Goal: Transaction & Acquisition: Book appointment/travel/reservation

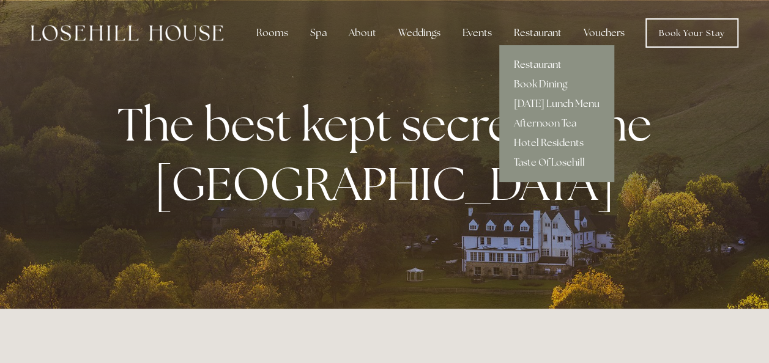
click at [537, 64] on link "Restaurant" at bounding box center [556, 65] width 115 height 20
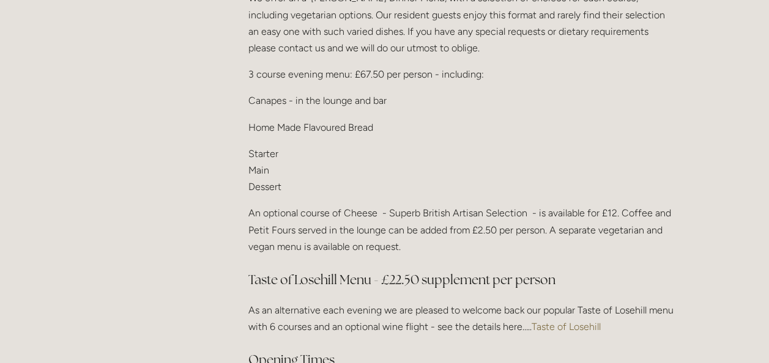
scroll to position [1530, 0]
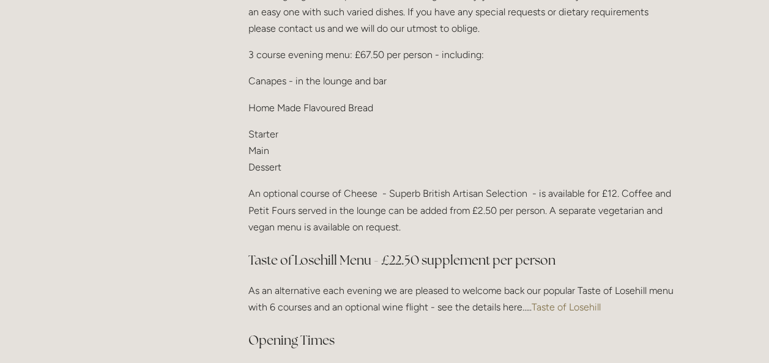
click at [552, 302] on link "Taste of Losehill" at bounding box center [566, 308] width 69 height 12
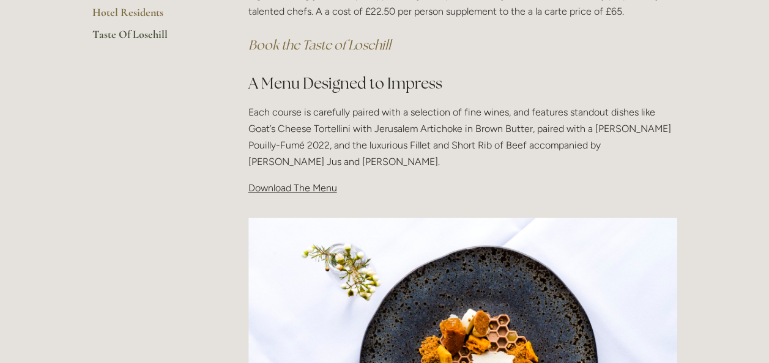
scroll to position [367, 0]
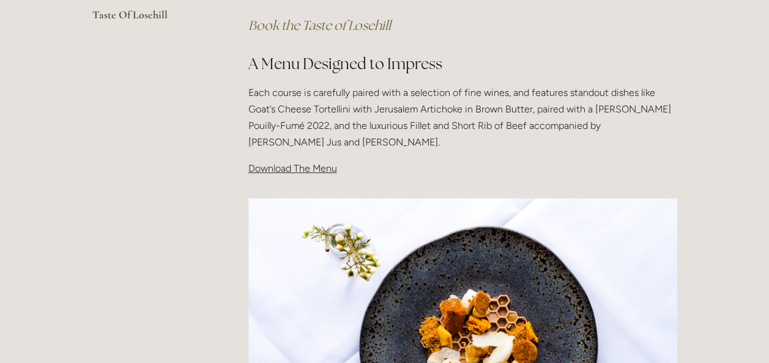
click at [298, 166] on span "Download The Menu" at bounding box center [292, 169] width 89 height 12
drag, startPoint x: 298, startPoint y: 166, endPoint x: 442, endPoint y: 169, distance: 144.4
click at [442, 169] on p "Download The Menu" at bounding box center [462, 168] width 429 height 17
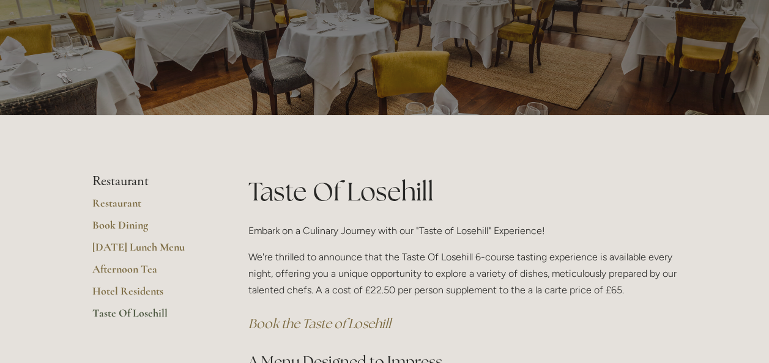
scroll to position [61, 0]
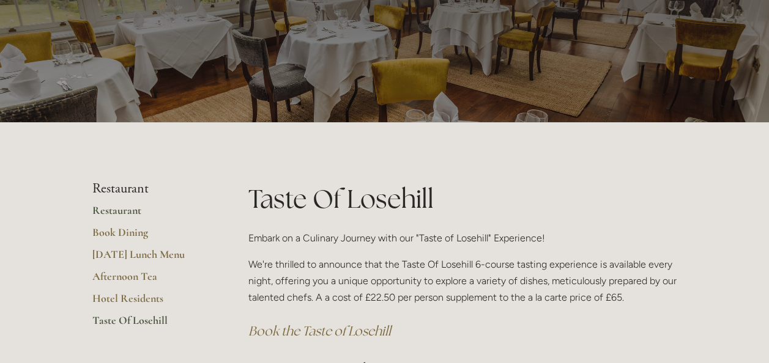
click at [123, 210] on link "Restaurant" at bounding box center [150, 215] width 117 height 22
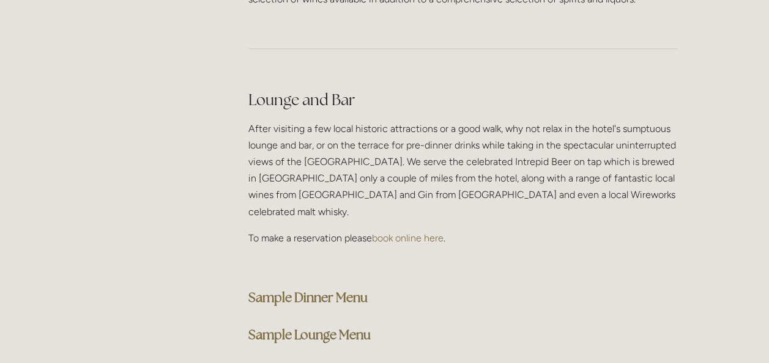
scroll to position [3060, 0]
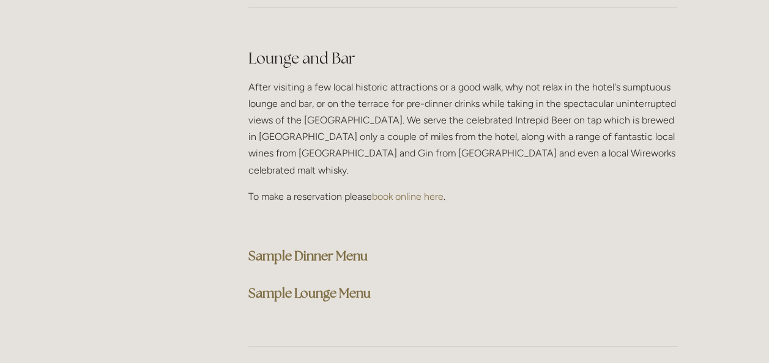
click at [275, 248] on strong "Sample Dinner Menu" at bounding box center [307, 256] width 119 height 17
click at [416, 191] on link "book online here" at bounding box center [408, 197] width 72 height 12
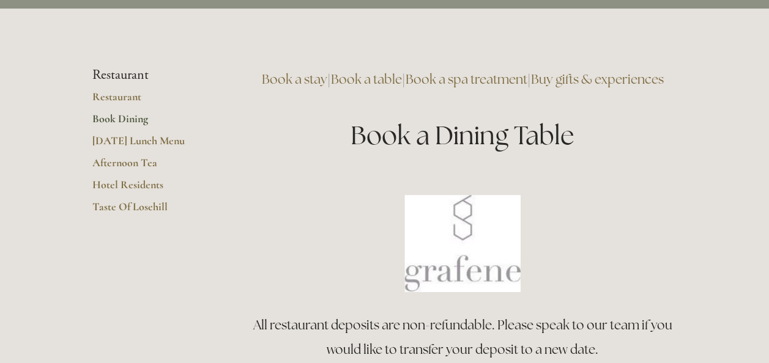
scroll to position [245, 0]
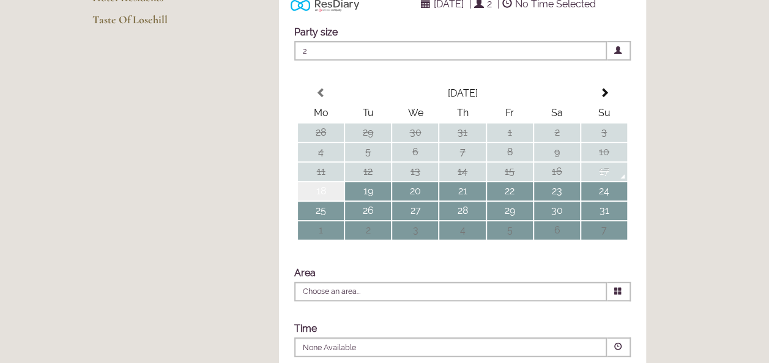
click at [316, 201] on td "18" at bounding box center [321, 191] width 46 height 18
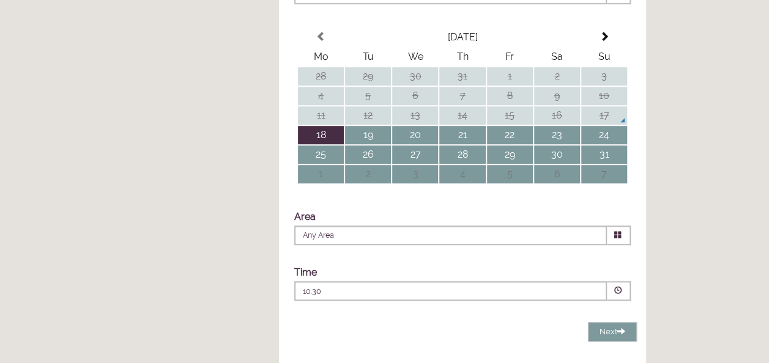
scroll to position [367, 0]
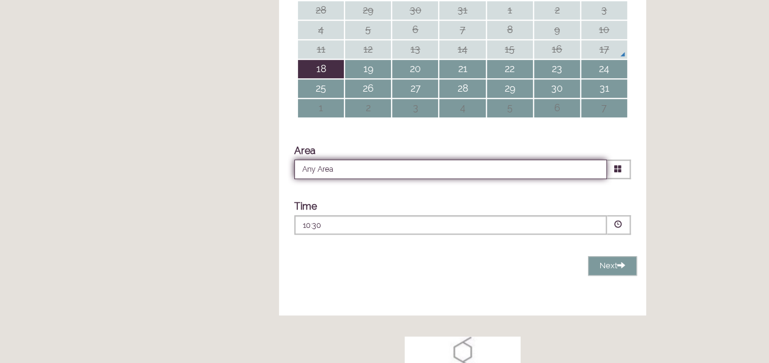
click at [376, 179] on input "Any Area" at bounding box center [450, 170] width 313 height 20
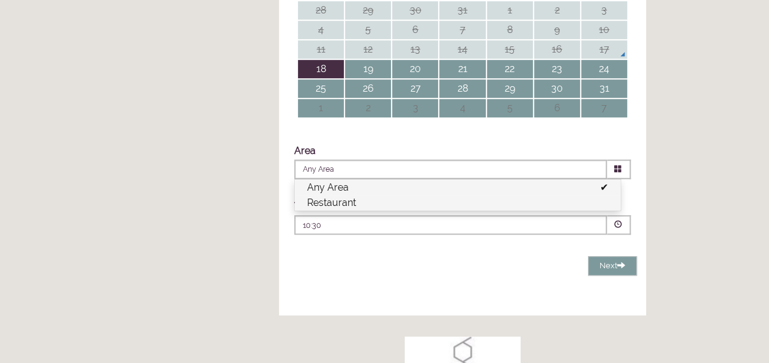
click at [371, 211] on li "Restaurant" at bounding box center [458, 202] width 326 height 15
type input "Restaurant"
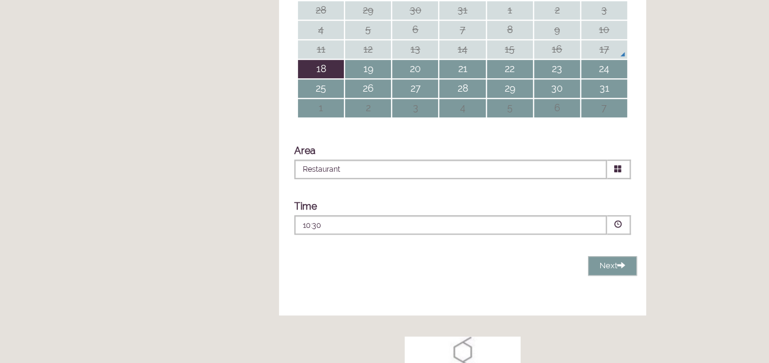
click at [384, 231] on p "10:30" at bounding box center [414, 225] width 222 height 11
drag, startPoint x: 152, startPoint y: 140, endPoint x: 224, endPoint y: 125, distance: 73.7
click at [152, 140] on main "Restaurant Restaurant Book Dining [DATE] Lunch Menu Afternoon Tea Hotel Residen…" at bounding box center [385, 167] width 624 height 936
click at [605, 59] on td "17" at bounding box center [604, 49] width 46 height 18
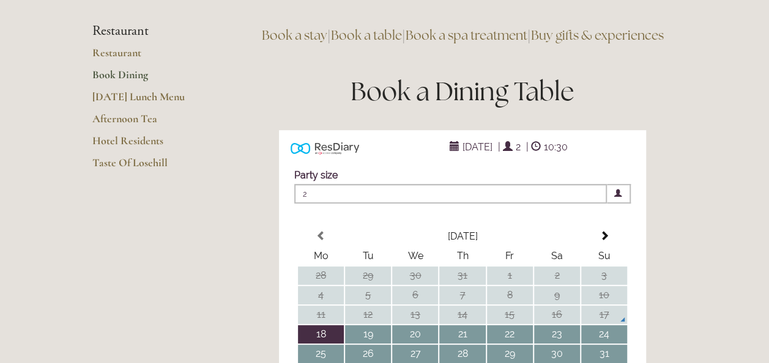
scroll to position [306, 0]
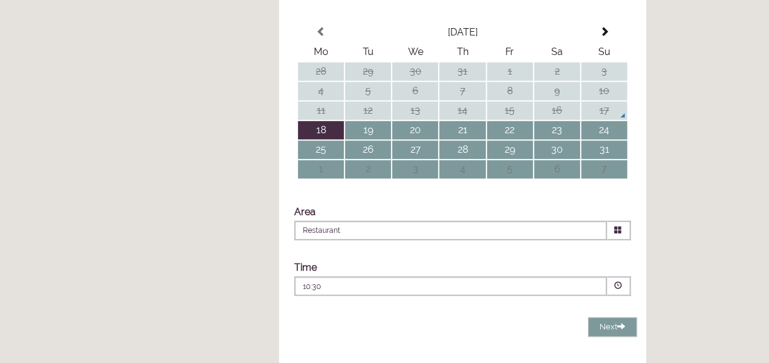
click at [380, 293] on p "10:30" at bounding box center [414, 286] width 222 height 11
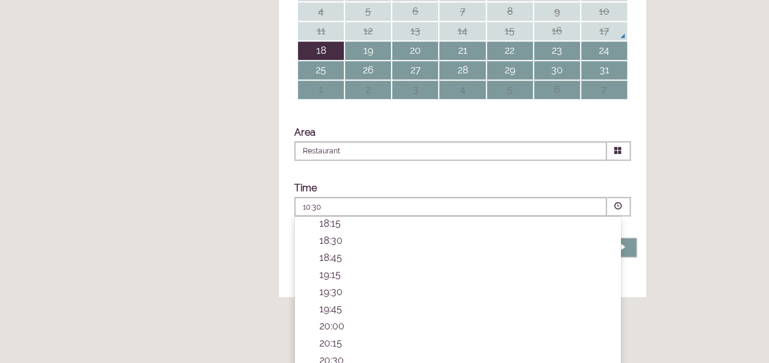
scroll to position [367, 0]
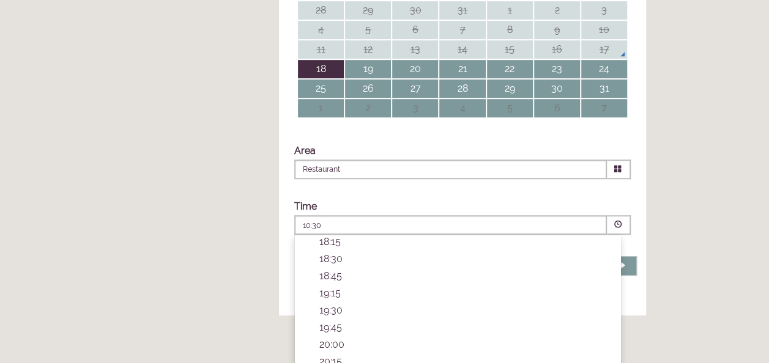
click at [312, 78] on td "18" at bounding box center [321, 69] width 46 height 18
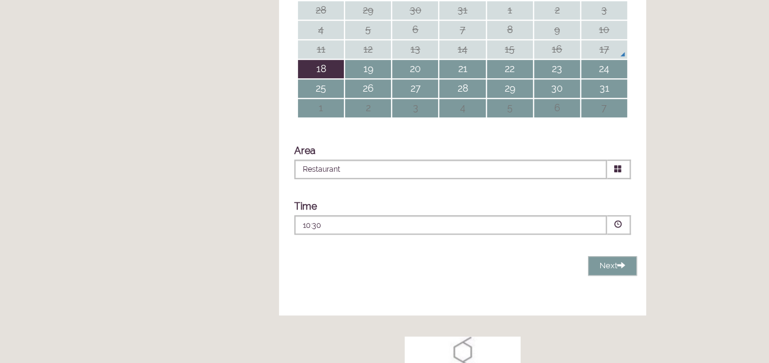
click at [171, 157] on main "Restaurant Restaurant Book Dining [DATE] Lunch Menu Afternoon Tea Hotel Residen…" at bounding box center [385, 167] width 624 height 936
click at [451, 231] on p "10:30" at bounding box center [414, 225] width 222 height 11
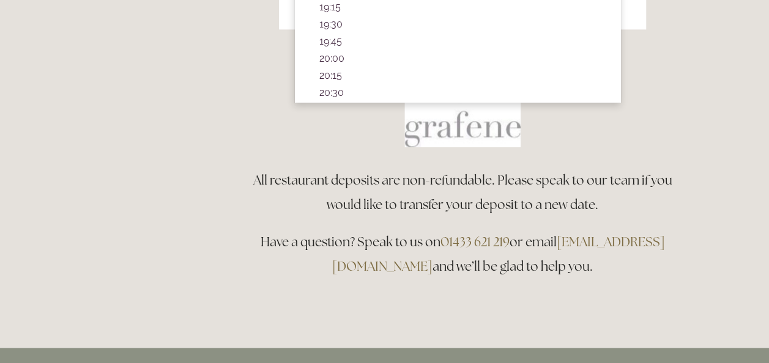
scroll to position [673, 0]
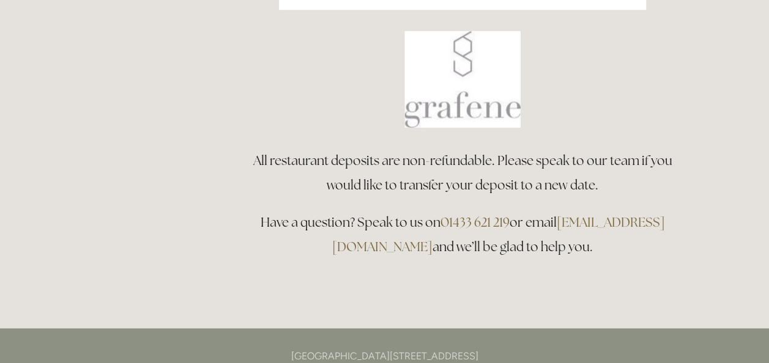
scroll to position [428, 0]
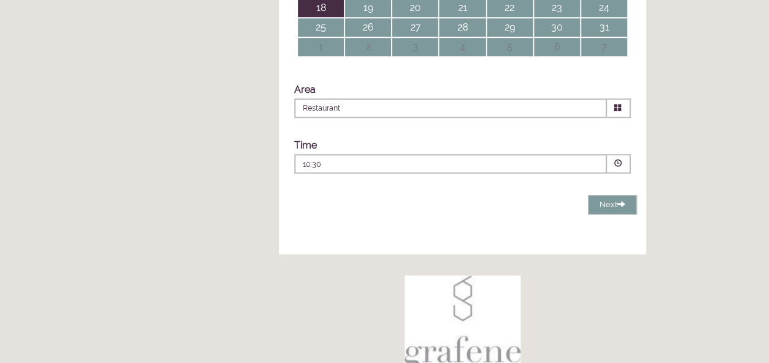
click at [463, 170] on p "10:30" at bounding box center [414, 164] width 222 height 11
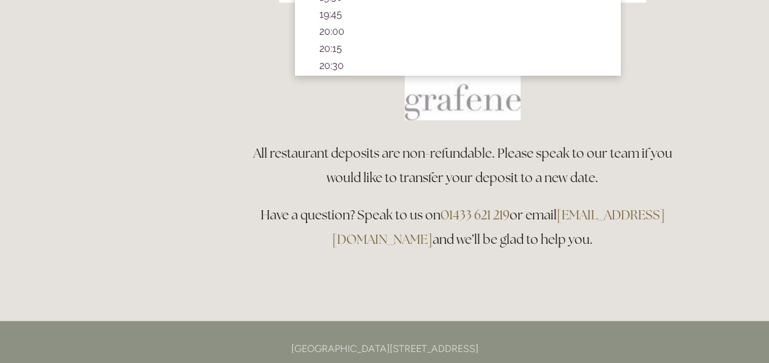
scroll to position [612, 0]
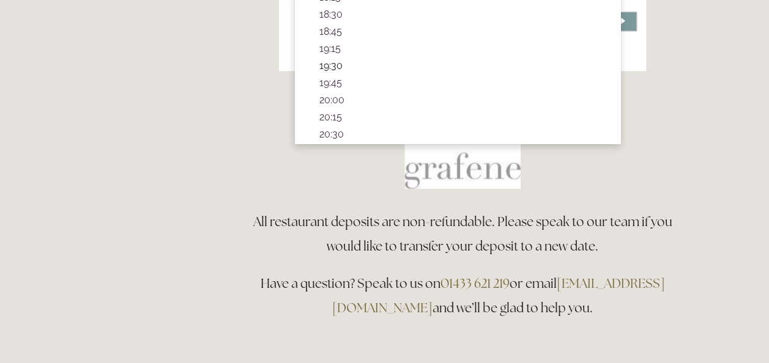
click at [332, 72] on p "19:30" at bounding box center [463, 66] width 289 height 12
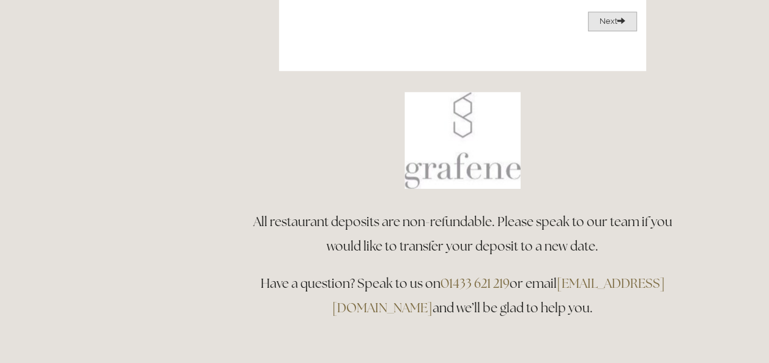
click at [602, 32] on button "Next Loading..." at bounding box center [612, 22] width 49 height 20
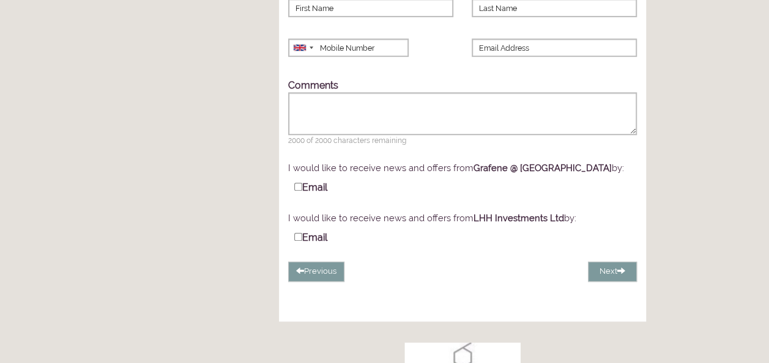
scroll to position [421, 0]
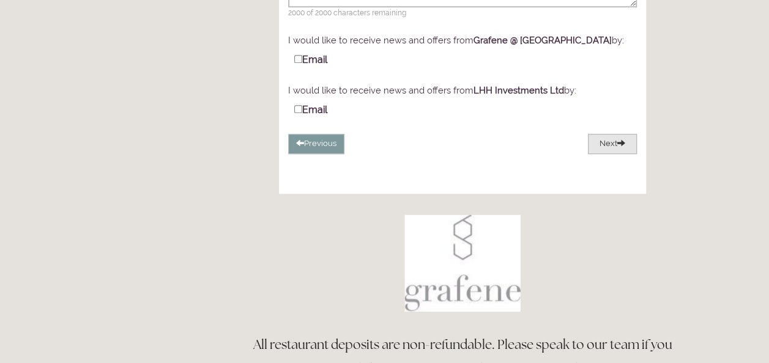
click at [619, 147] on span at bounding box center [621, 143] width 8 height 8
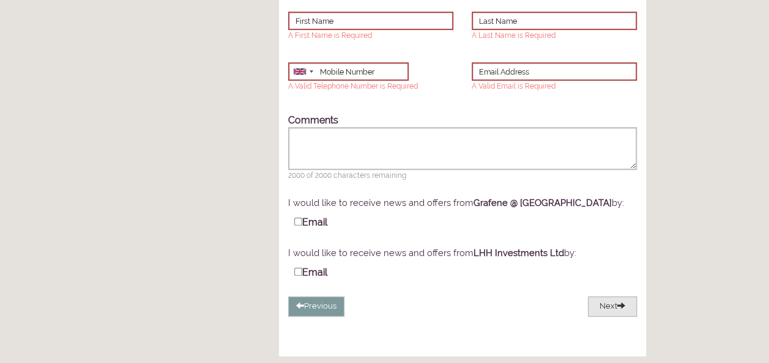
scroll to position [259, 0]
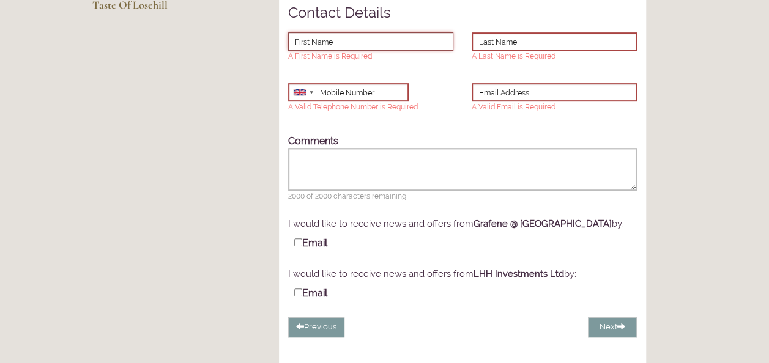
click at [335, 51] on input "First Name" at bounding box center [370, 41] width 165 height 18
type input "qwqw"
click at [537, 51] on input "Last Name" at bounding box center [554, 41] width 165 height 18
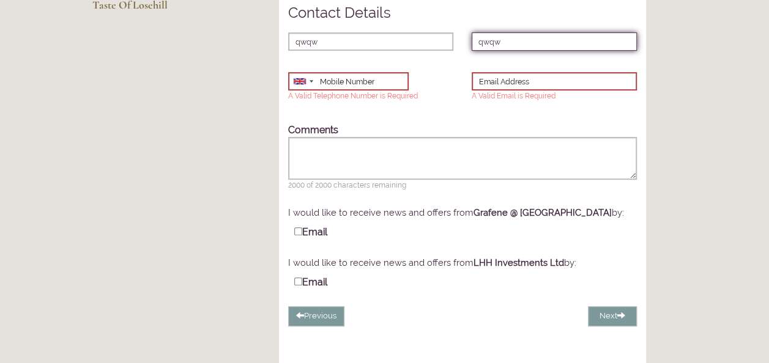
type input "qwqw"
click at [369, 102] on div "Mobile Number [GEOGRAPHIC_DATA] (‫[GEOGRAPHIC_DATA]‬‎) +93 [GEOGRAPHIC_DATA] ([…" at bounding box center [371, 87] width 184 height 42
click at [369, 91] on input "Mobile Number" at bounding box center [347, 81] width 119 height 18
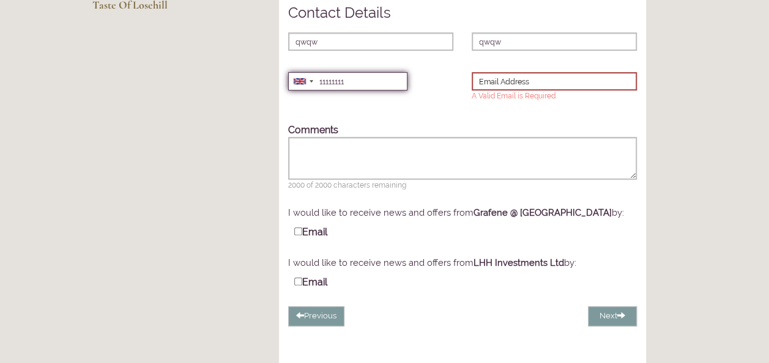
type input "11111111"
click at [556, 91] on input "Email Address" at bounding box center [554, 81] width 165 height 18
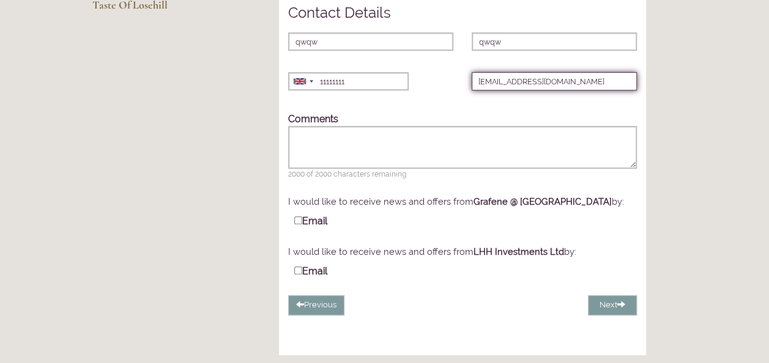
type input "[EMAIL_ADDRESS][DOMAIN_NAME]"
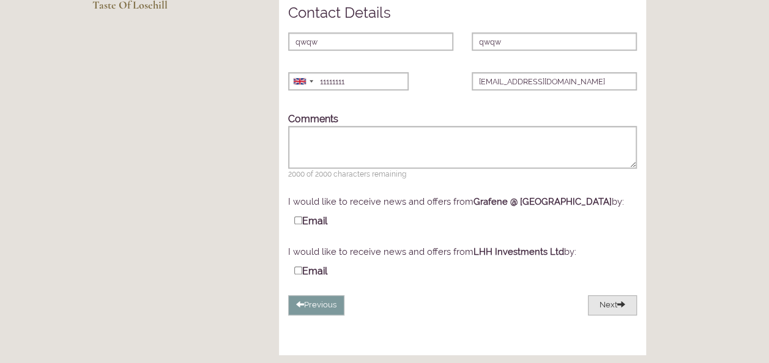
click at [608, 316] on button "Next" at bounding box center [612, 306] width 49 height 20
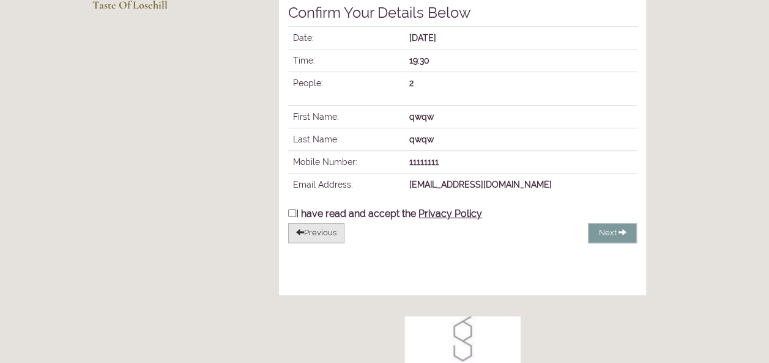
click at [317, 244] on button "Previous" at bounding box center [316, 233] width 56 height 20
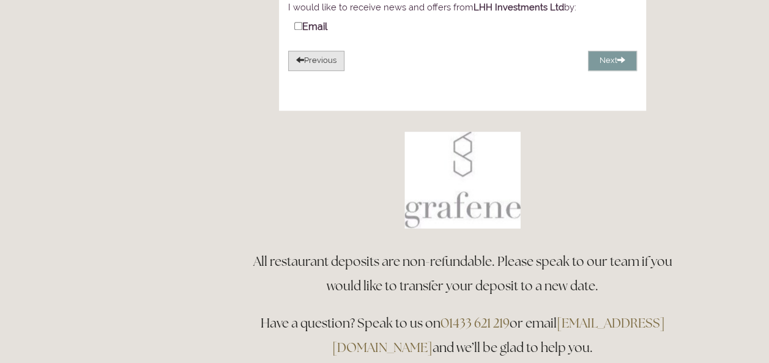
click at [333, 71] on button "Previous" at bounding box center [316, 61] width 56 height 20
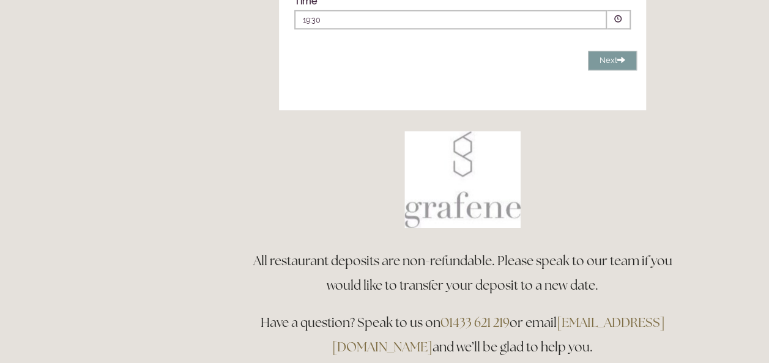
scroll to position [267, 0]
